Goal: Check status: Check status

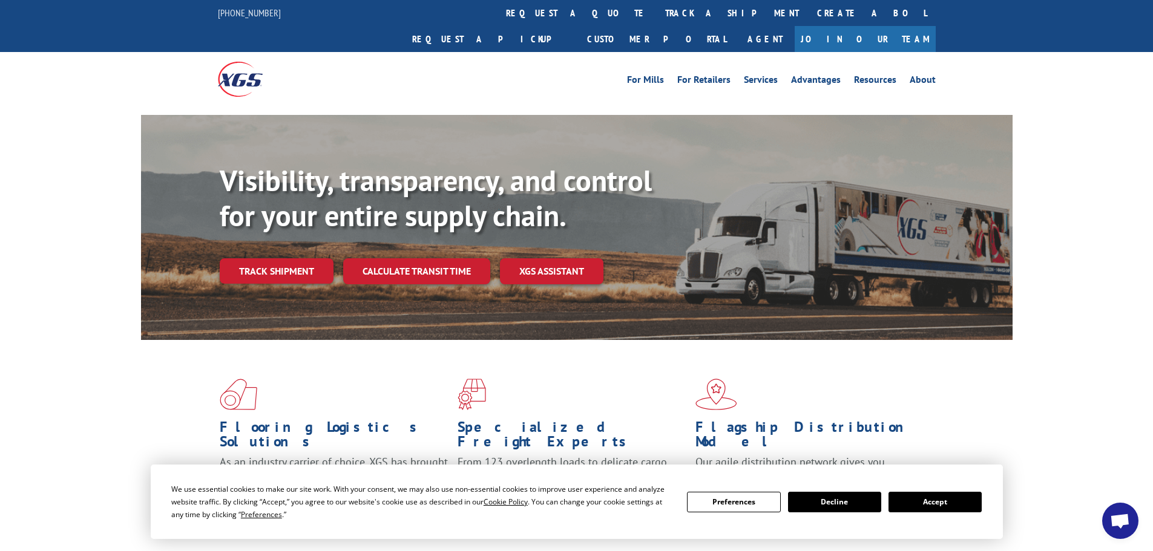
click at [923, 508] on button "Accept" at bounding box center [934, 502] width 93 height 21
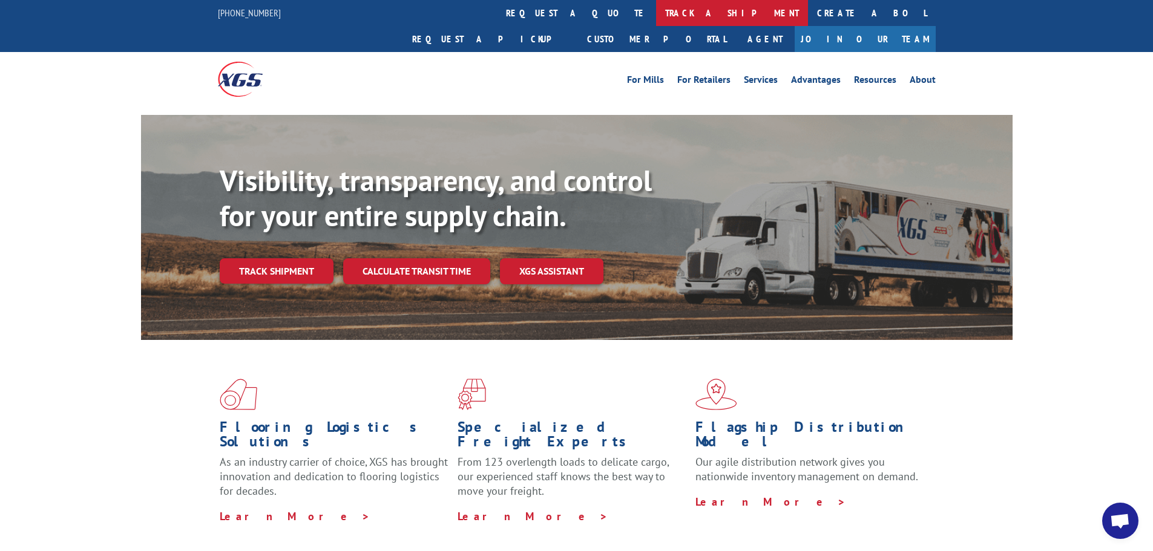
click at [656, 11] on link "track a shipment" at bounding box center [732, 13] width 152 height 26
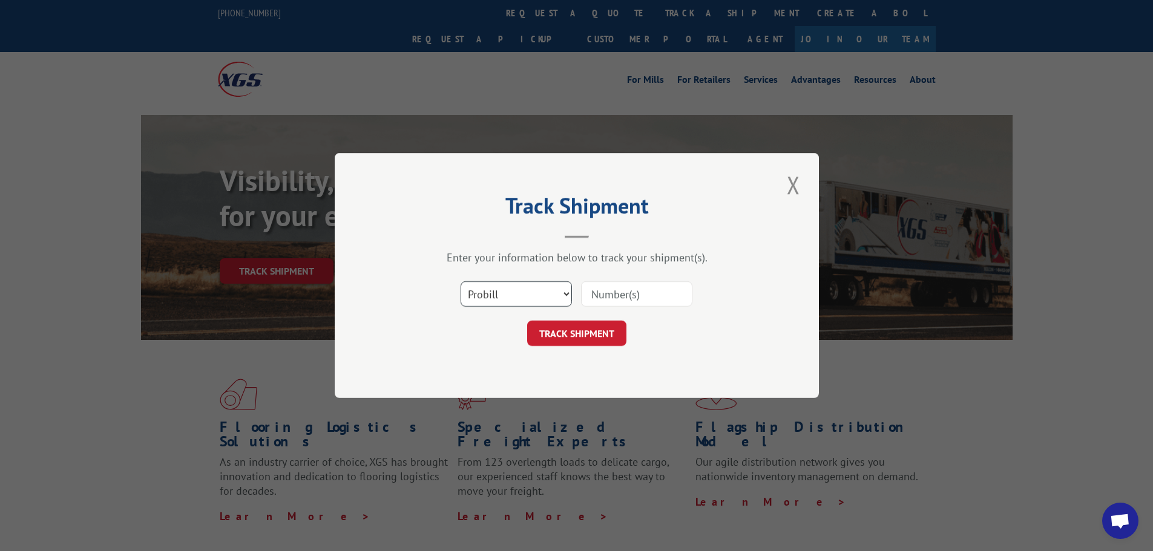
click at [552, 292] on select "Select category... Probill BOL PO" at bounding box center [515, 293] width 111 height 25
click at [552, 291] on select "Select category... Probill BOL PO" at bounding box center [515, 293] width 111 height 25
click at [599, 291] on input at bounding box center [636, 293] width 111 height 25
paste input "17224798"
type input "17224798"
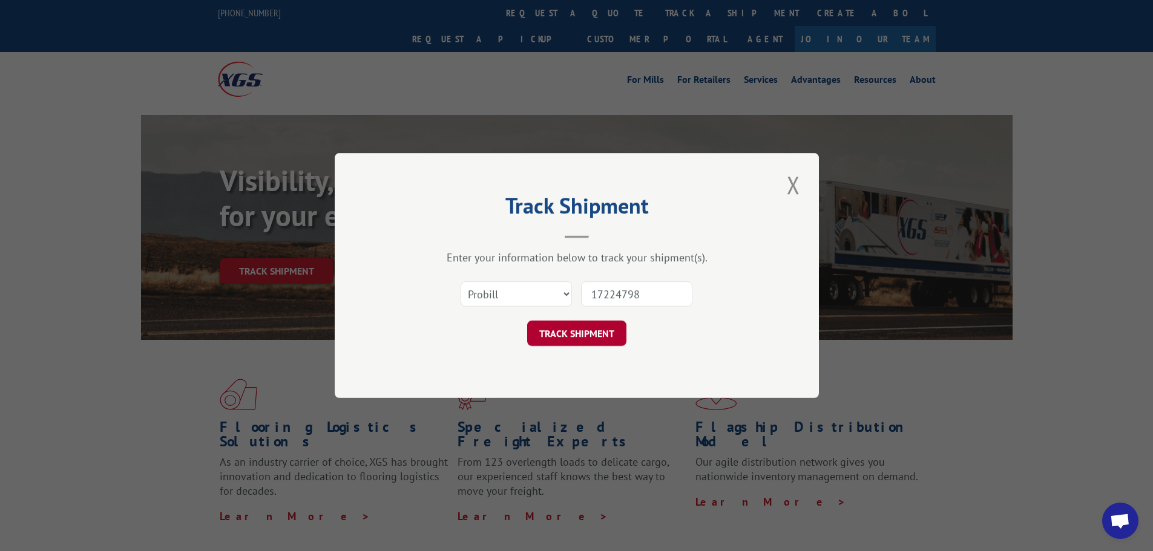
click at [583, 342] on button "TRACK SHIPMENT" at bounding box center [576, 333] width 99 height 25
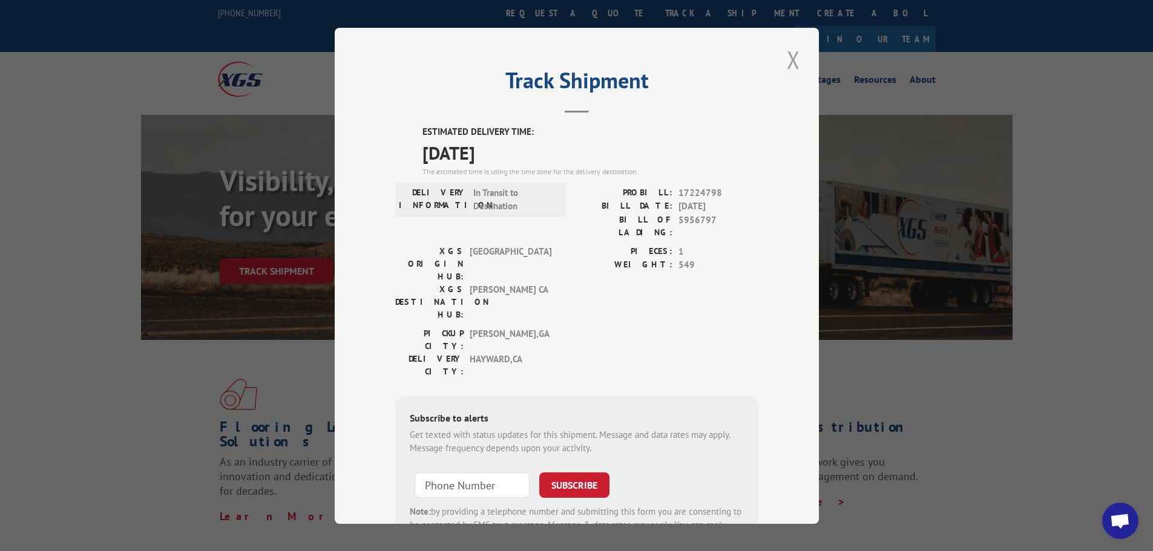
click at [792, 62] on button "Close modal" at bounding box center [793, 59] width 21 height 33
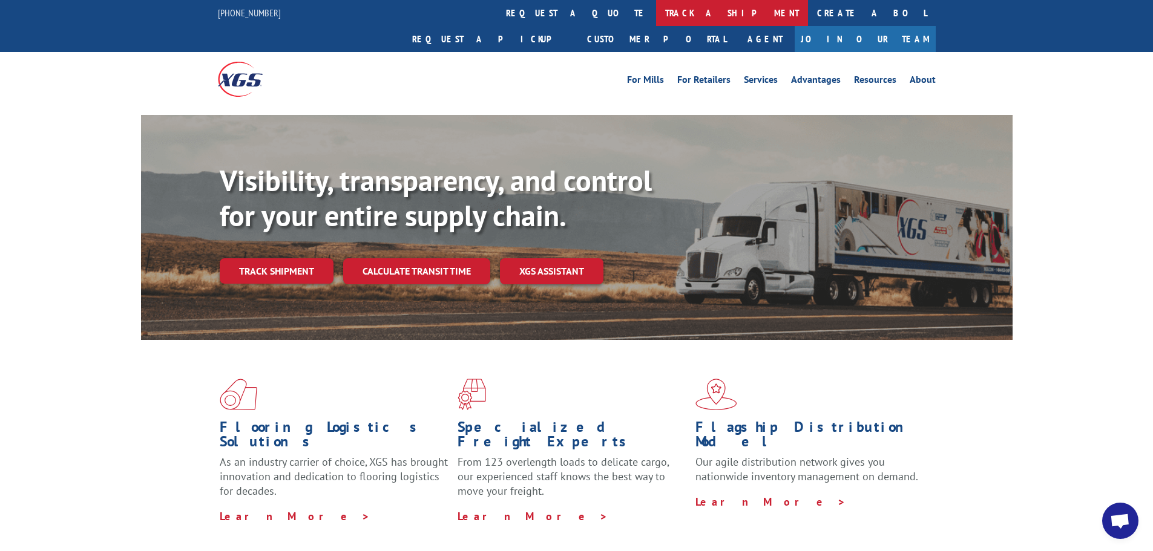
click at [656, 18] on link "track a shipment" at bounding box center [732, 13] width 152 height 26
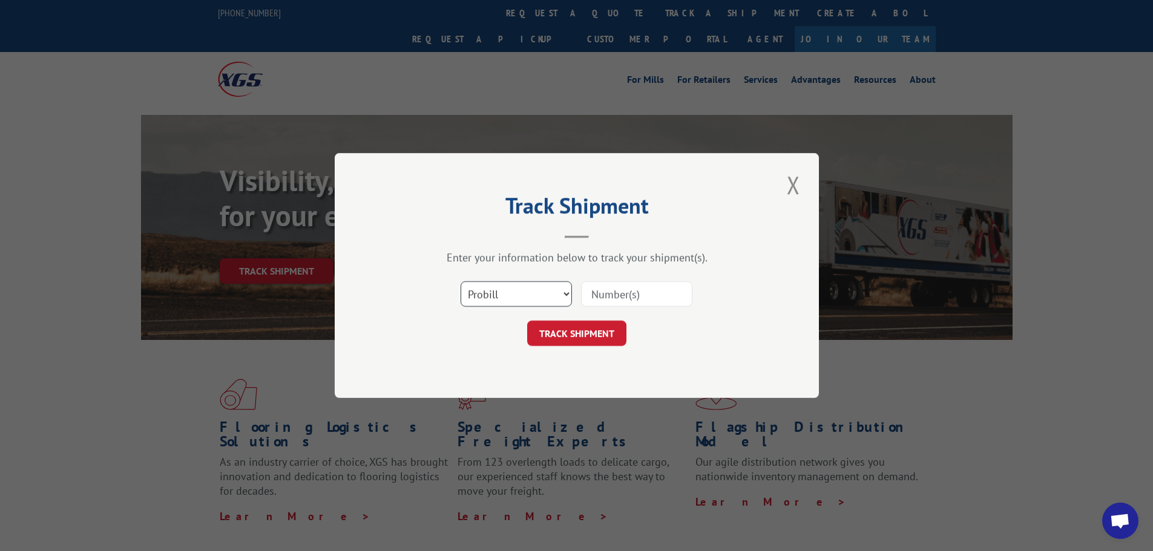
click at [528, 290] on select "Select category... Probill BOL PO" at bounding box center [515, 293] width 111 height 25
select select "po"
click at [460, 281] on select "Select category... Probill BOL PO" at bounding box center [515, 293] width 111 height 25
click at [639, 295] on input at bounding box center [636, 293] width 111 height 25
paste input "17522033"
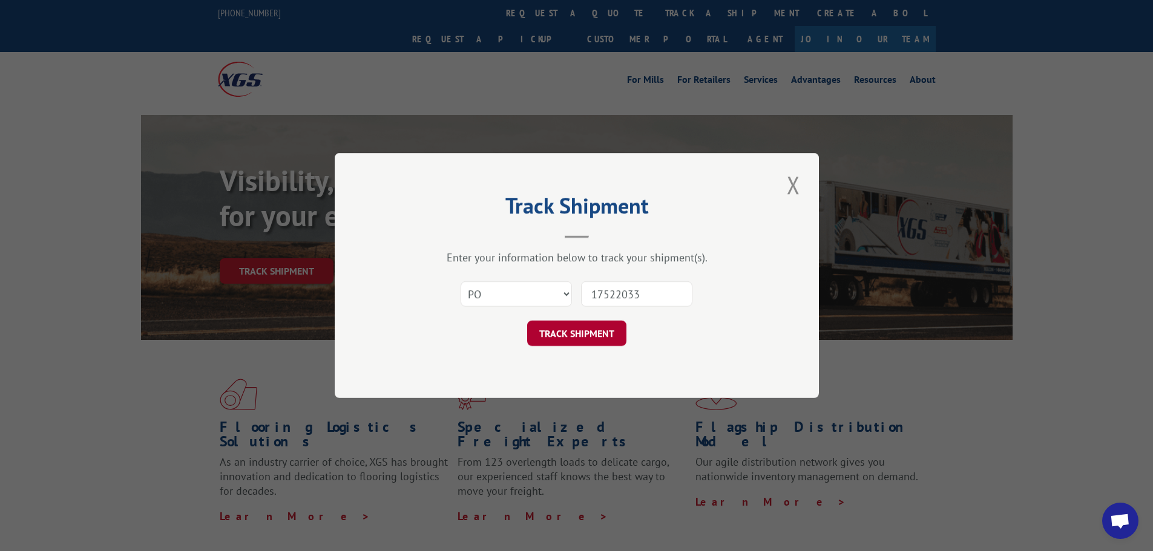
type input "17522033"
click at [583, 340] on button "TRACK SHIPMENT" at bounding box center [576, 333] width 99 height 25
